Goal: Check status

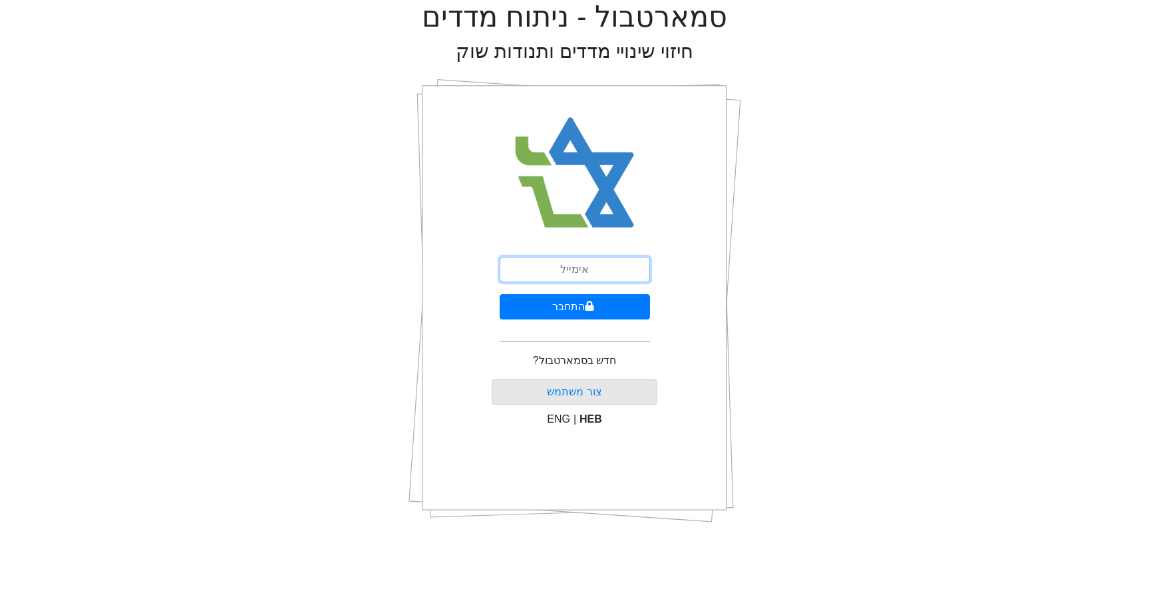
click at [570, 268] on input "email" at bounding box center [575, 269] width 150 height 25
type input "צ"
type input "[EMAIL_ADDRESS][DOMAIN_NAME]"
click at [577, 306] on button "התחבר" at bounding box center [575, 306] width 150 height 25
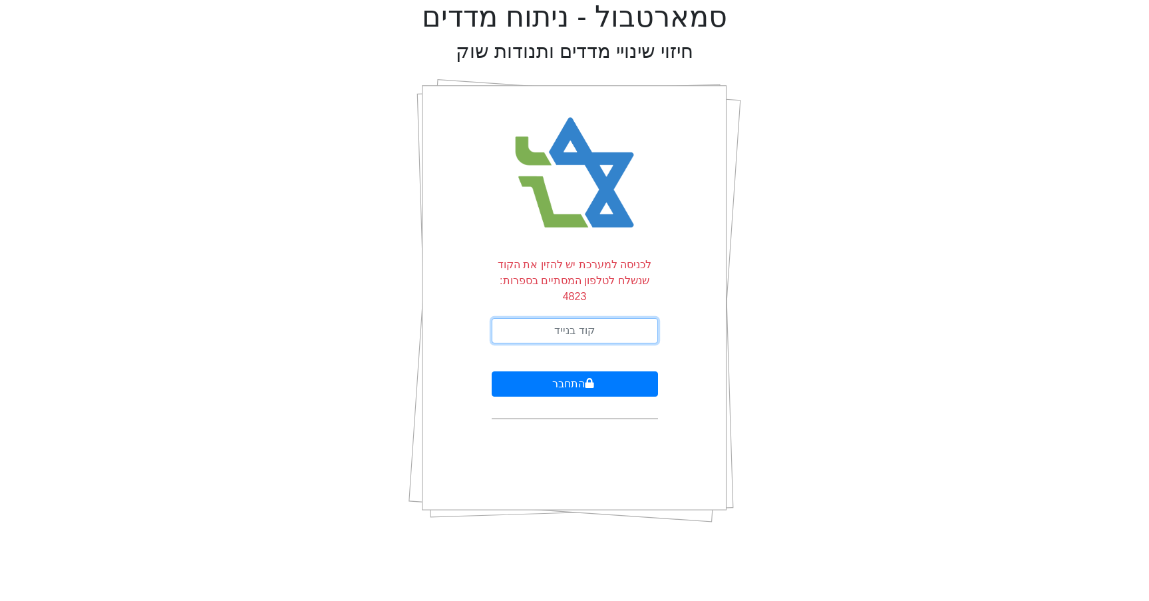
click at [570, 318] on input "text" at bounding box center [575, 330] width 166 height 25
type input "441661"
click at [492, 371] on button "התחבר" at bounding box center [575, 383] width 166 height 25
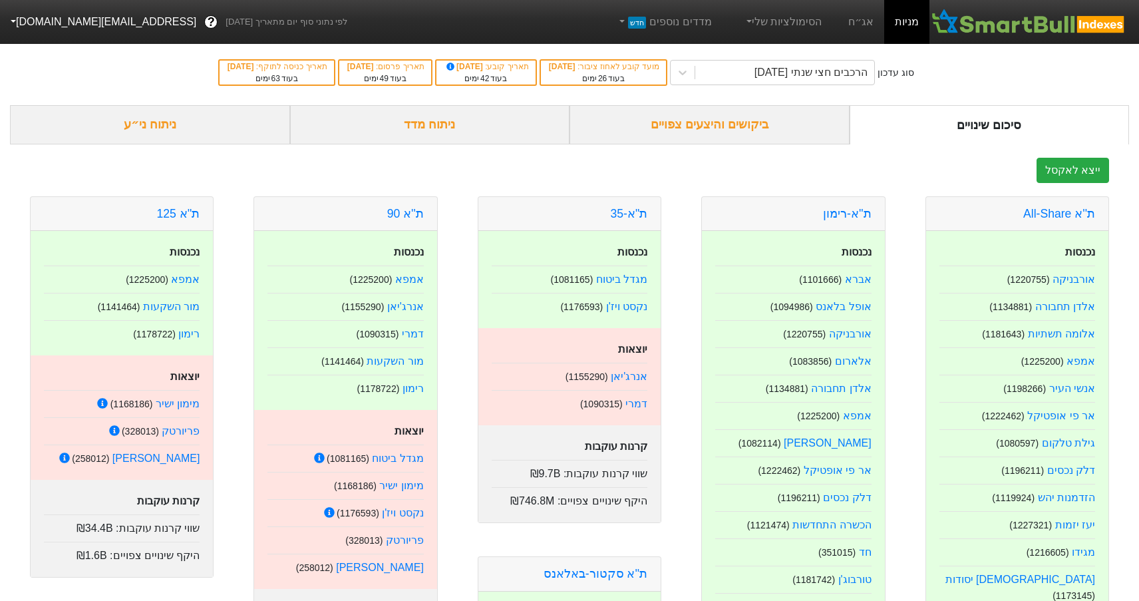
click at [717, 121] on div "ביקושים והיצעים צפויים" at bounding box center [710, 124] width 280 height 39
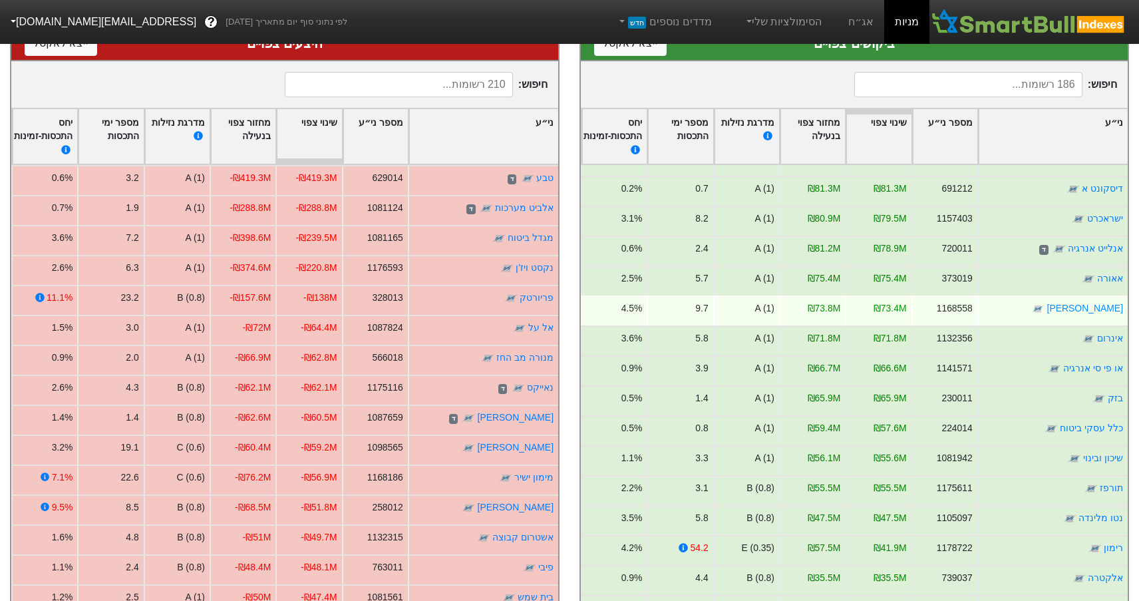
scroll to position [133, 0]
